Goal: Task Accomplishment & Management: Use online tool/utility

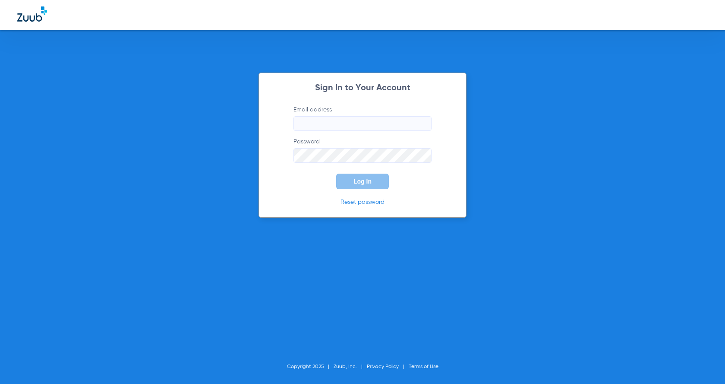
type input "[PERSON_NAME][EMAIL_ADDRESS][DOMAIN_NAME]"
click at [358, 182] on span "Log In" at bounding box center [362, 181] width 18 height 7
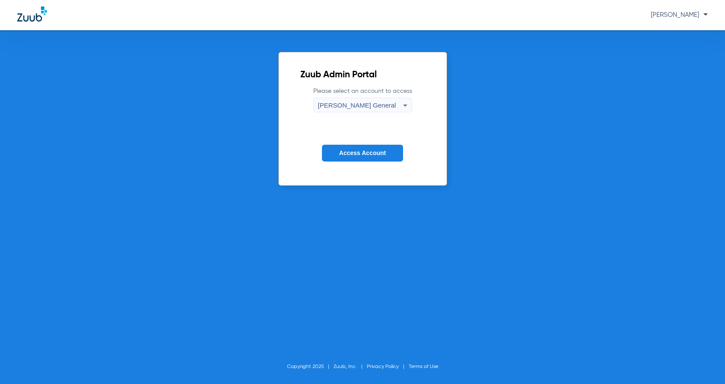
click at [372, 156] on span "Access Account" at bounding box center [362, 152] width 47 height 7
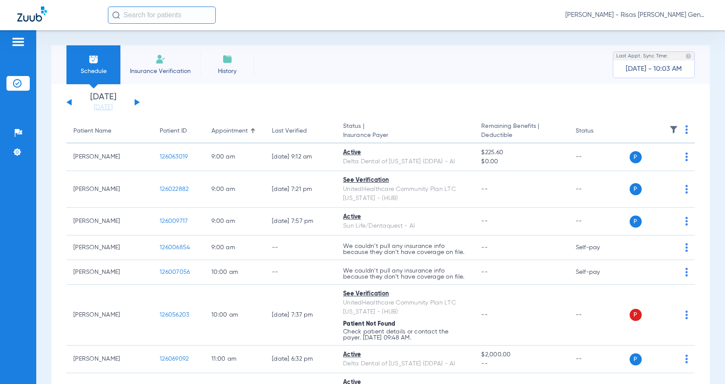
click at [167, 17] on input "text" at bounding box center [162, 14] width 108 height 17
click at [126, 19] on input "text" at bounding box center [162, 14] width 108 height 17
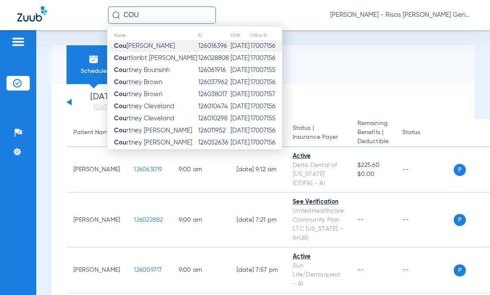
type input "COU"
click at [164, 47] on span "Cou [PERSON_NAME]" at bounding box center [144, 46] width 61 height 6
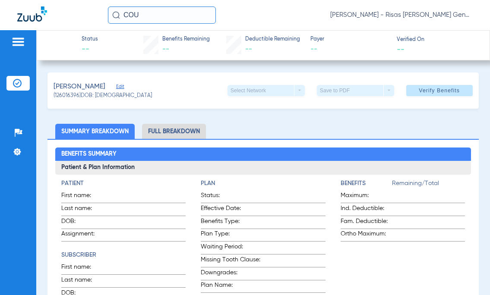
click at [174, 135] on li "Full Breakdown" at bounding box center [174, 131] width 64 height 15
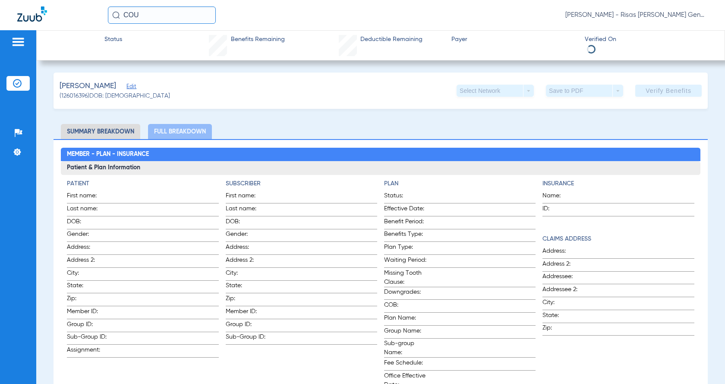
click at [122, 132] on li "Summary Breakdown" at bounding box center [100, 131] width 79 height 15
click at [16, 43] on img at bounding box center [18, 42] width 14 height 10
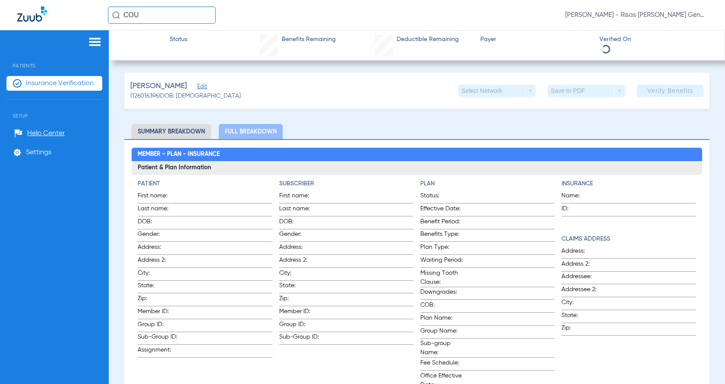
click at [49, 95] on ul "Insurance Verification" at bounding box center [54, 88] width 96 height 24
click at [58, 82] on span "Insurance Verification" at bounding box center [60, 83] width 68 height 9
